Goal: Transaction & Acquisition: Purchase product/service

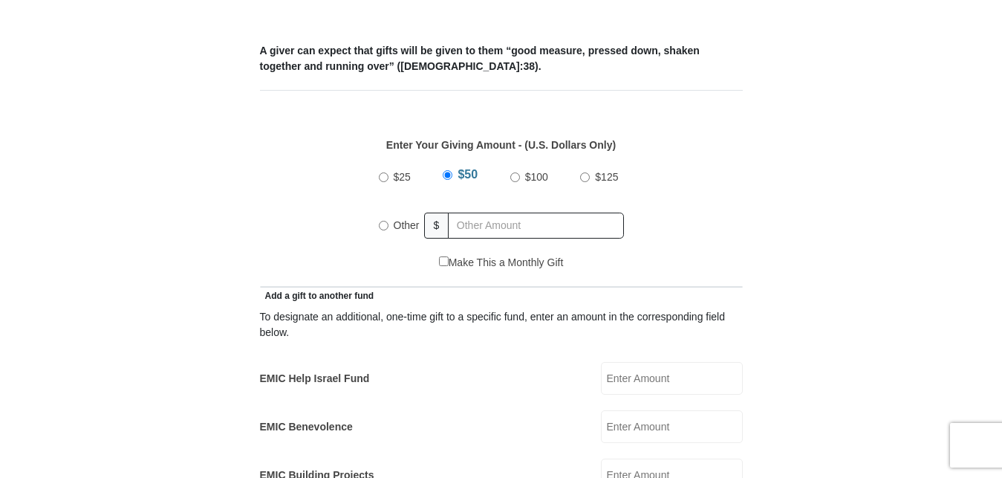
scroll to position [606, 0]
click at [382, 221] on input "Other" at bounding box center [384, 226] width 10 height 10
radio input "true"
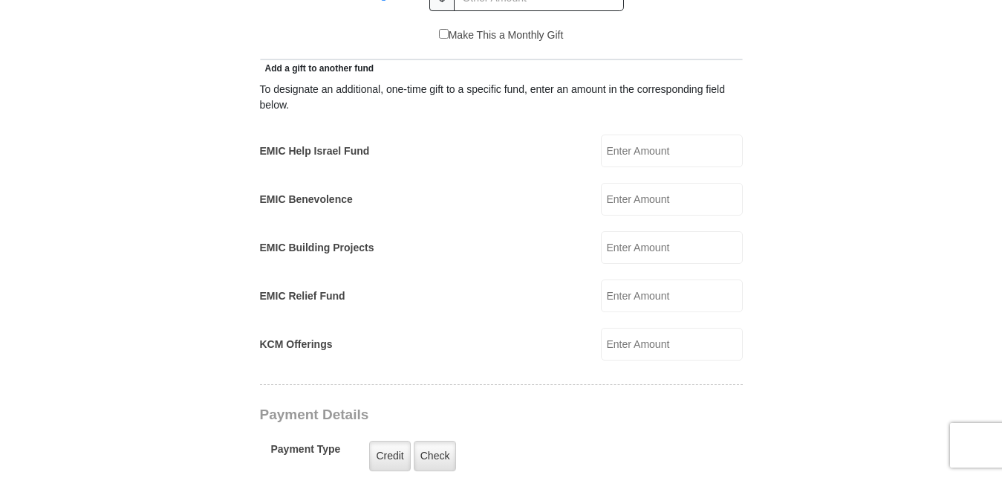
click at [700, 142] on input "EMIC Help Israel Fund" at bounding box center [672, 150] width 142 height 33
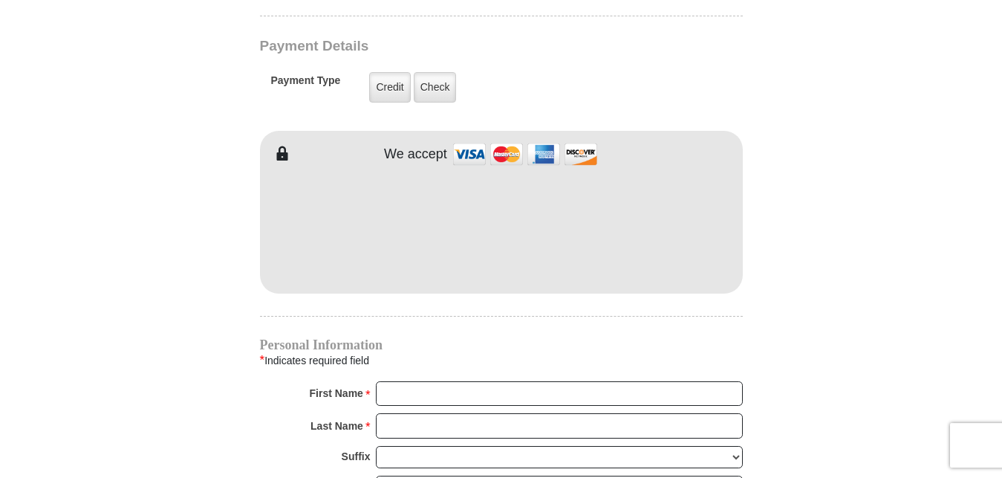
scroll to position [1212, 0]
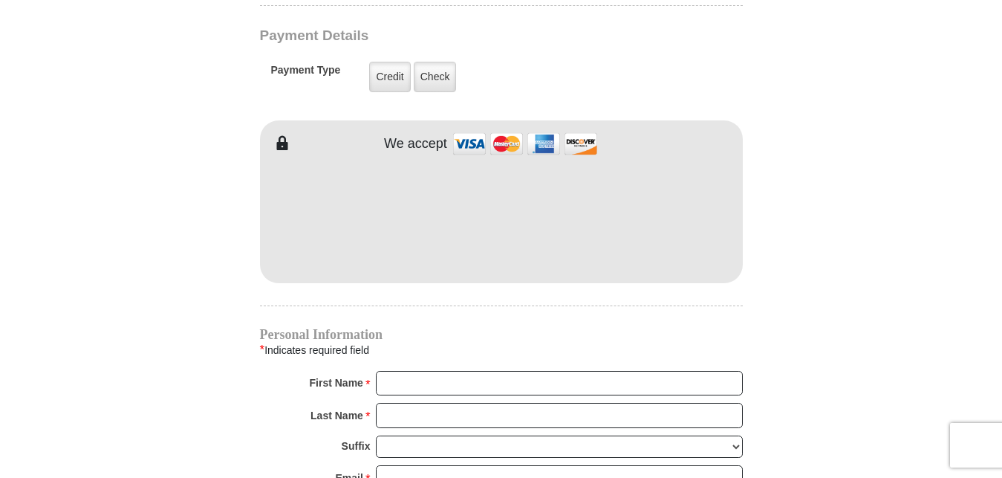
type input "8"
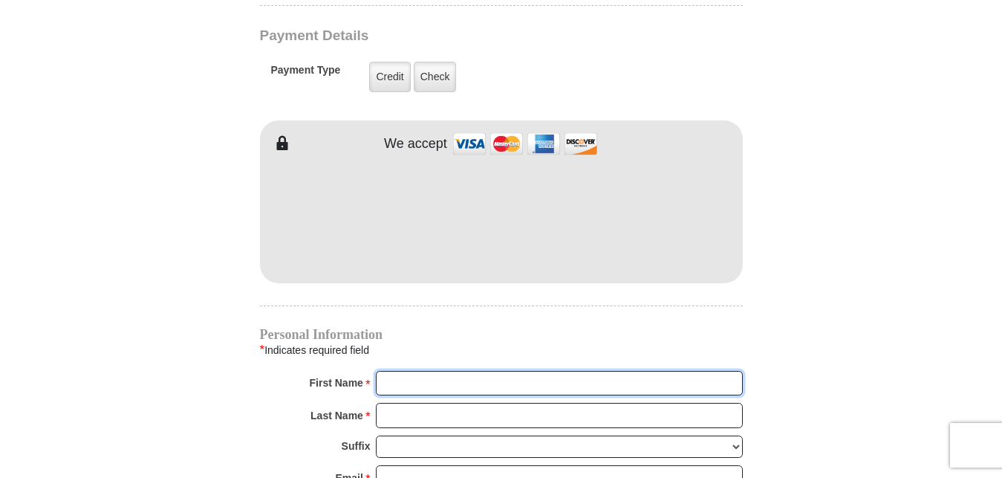
click at [417, 371] on input "First Name *" at bounding box center [559, 383] width 367 height 25
type input "m"
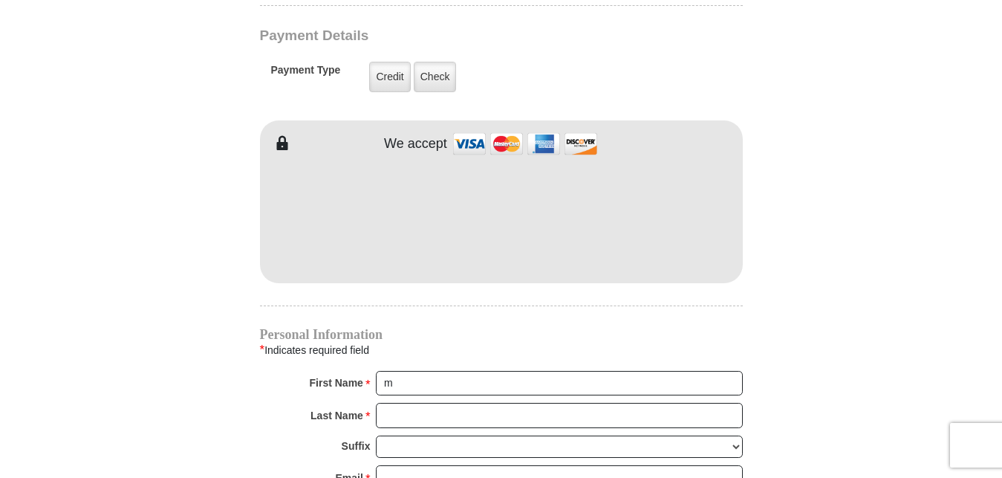
type input "1237 Dennis D"
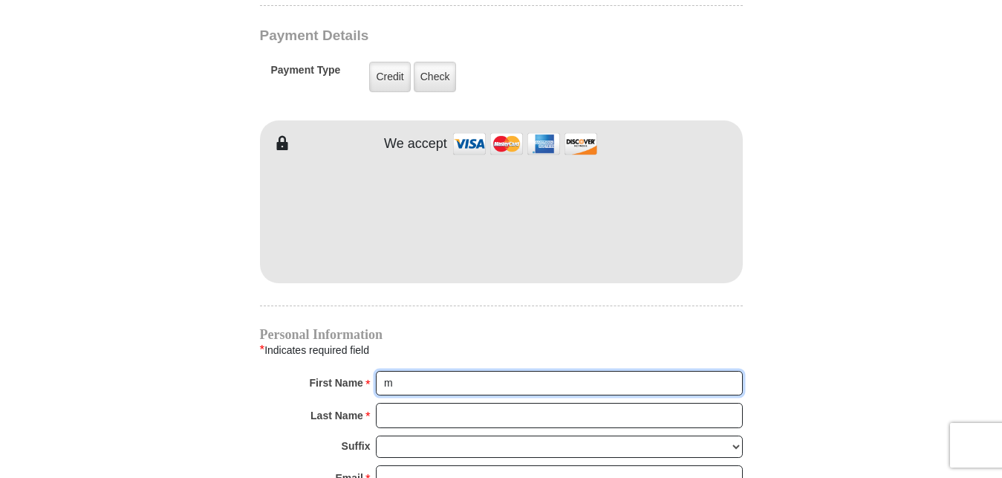
type input "Matt"
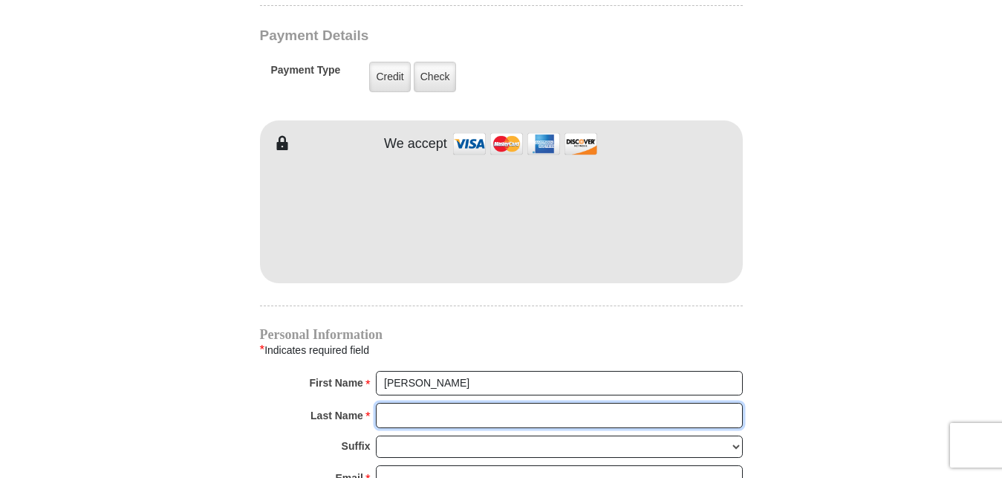
type input "Forbes"
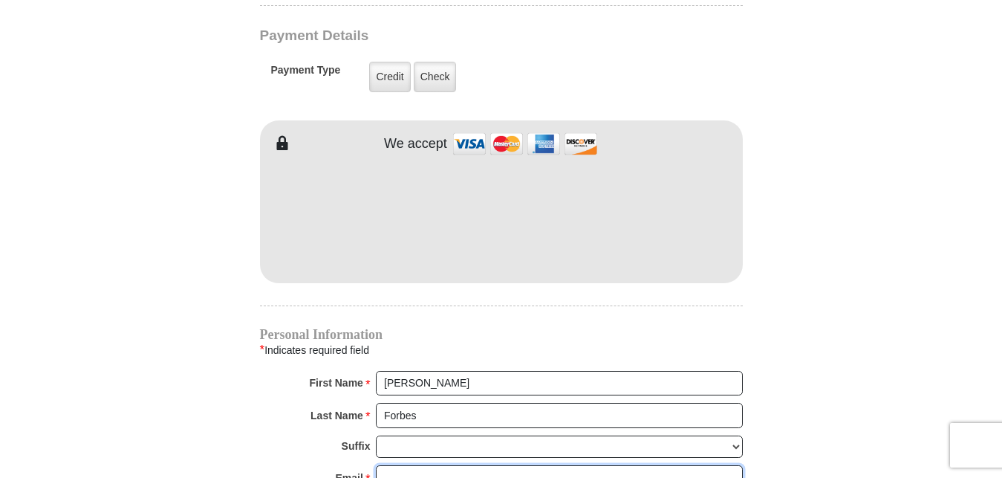
type input "myhtr1@gmail.com"
type input "1237 Dennis D"
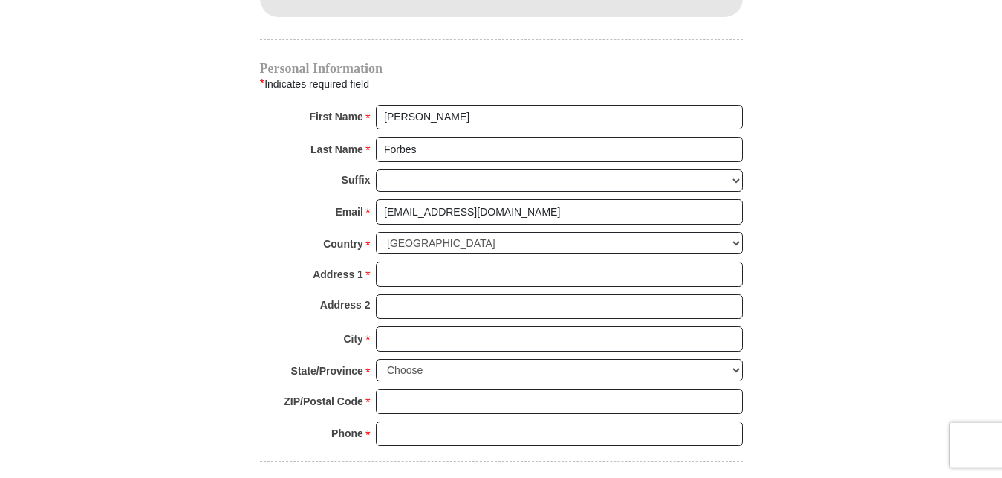
scroll to position [1439, 0]
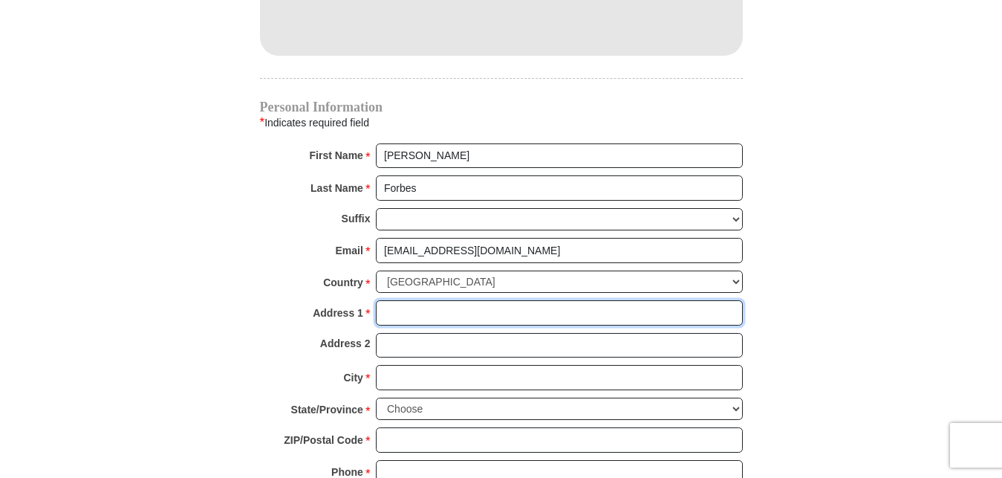
click at [391, 300] on input "Address 1 *" at bounding box center [559, 312] width 367 height 25
type input "1237 Dennis Dr"
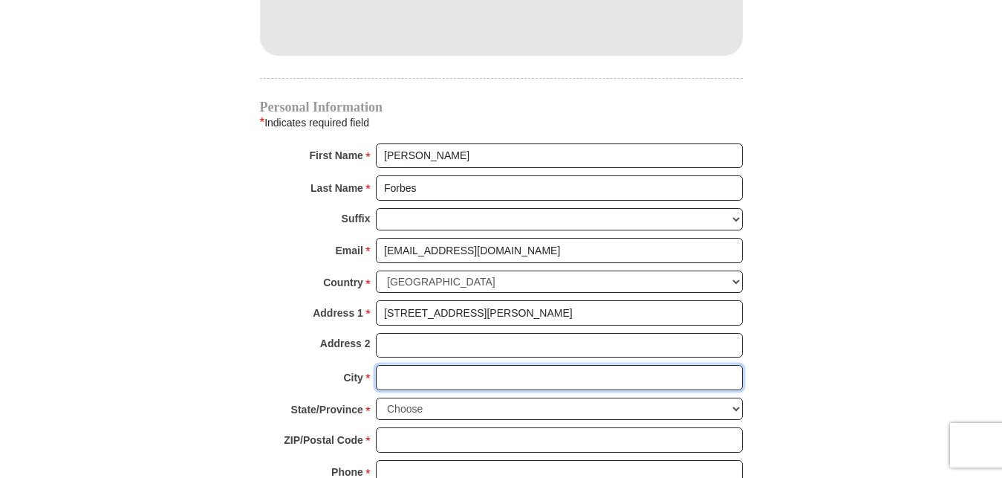
type input "Saginaw"
select select "TX"
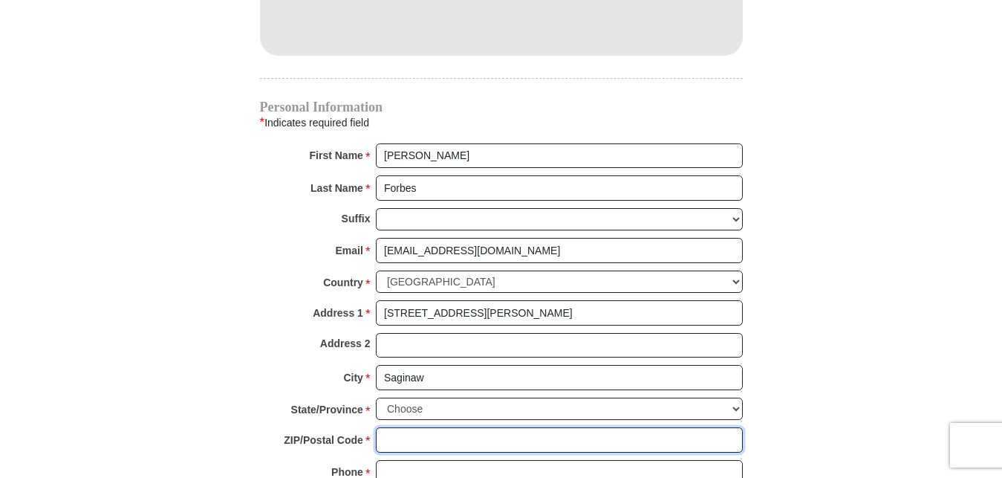
type input "76179"
type input "8173662362"
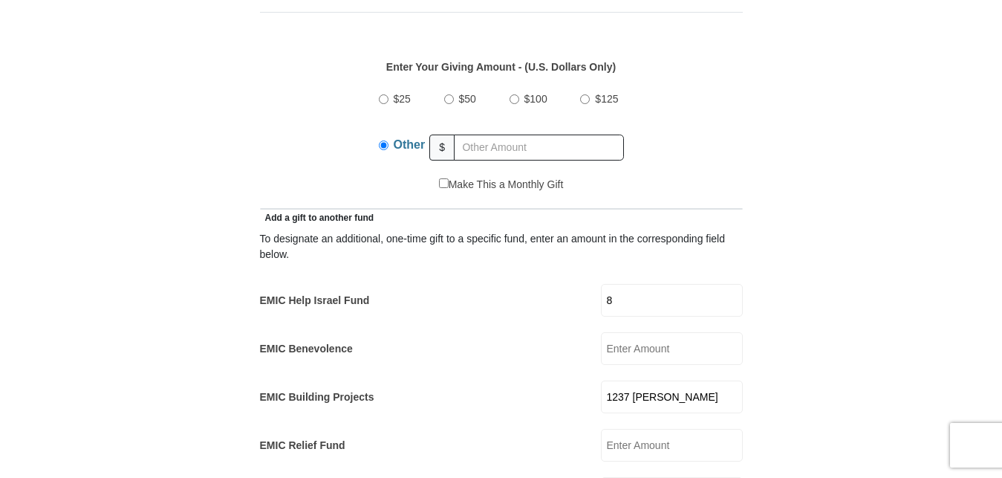
scroll to position [682, 0]
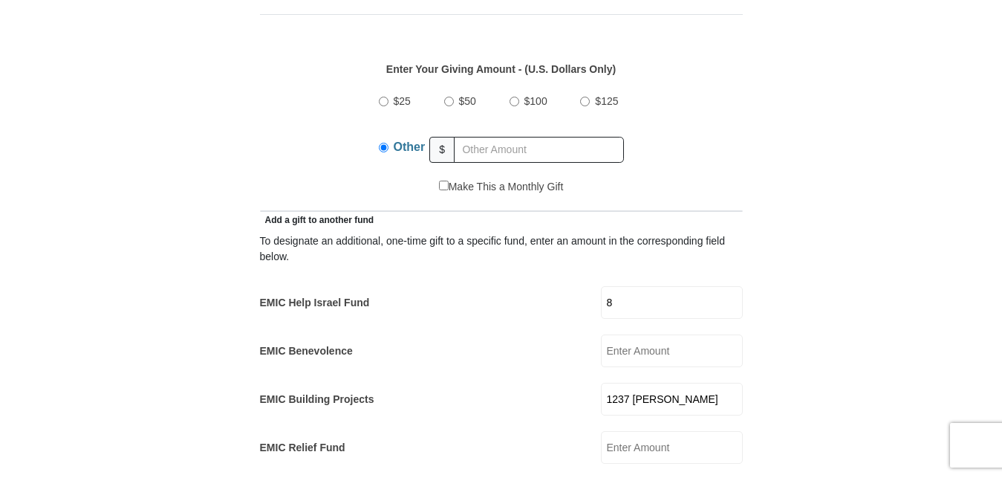
drag, startPoint x: 694, startPoint y: 373, endPoint x: 359, endPoint y: 326, distance: 337.5
click at [601, 382] on input "1237 Dennis D" at bounding box center [672, 398] width 142 height 33
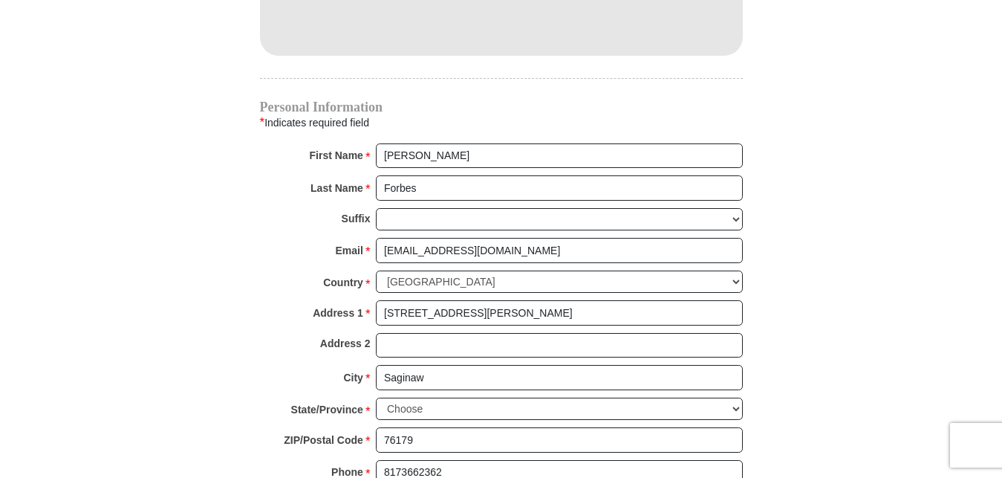
scroll to position [1742, 0]
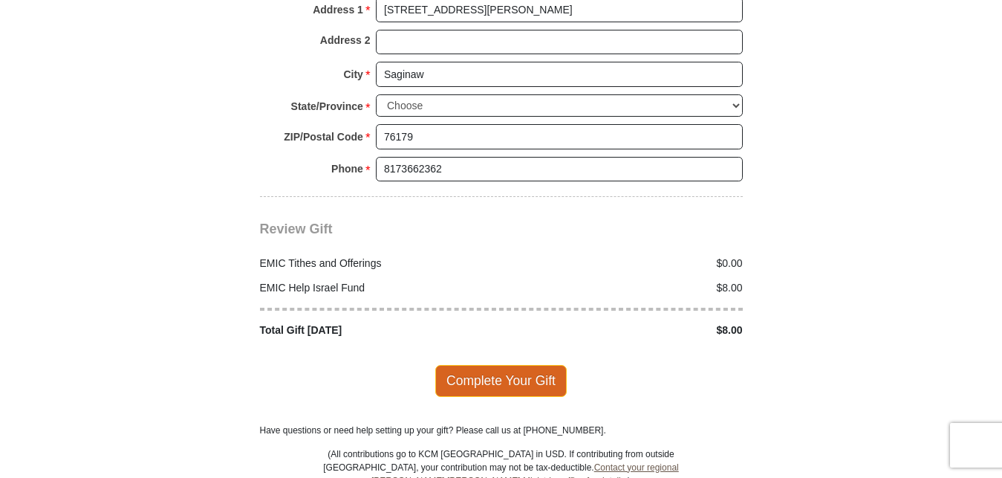
click at [494, 365] on span "Complete Your Gift" at bounding box center [500, 380] width 131 height 31
